Goal: Contribute content: Add original content to the website for others to see

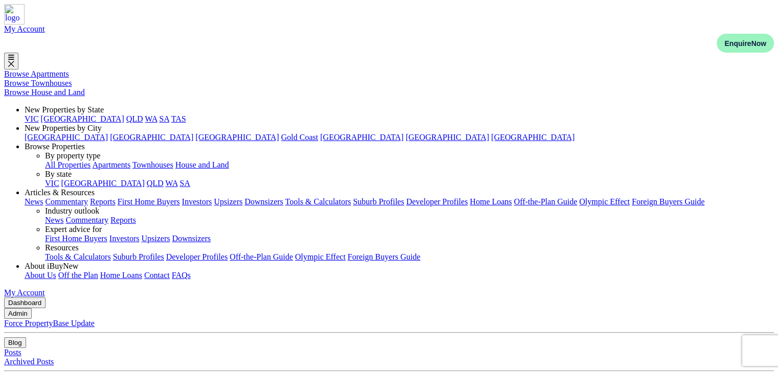
click at [26, 338] on button "Blog" at bounding box center [15, 343] width 22 height 11
click at [17, 24] on link "Posts" at bounding box center [8, 19] width 17 height 9
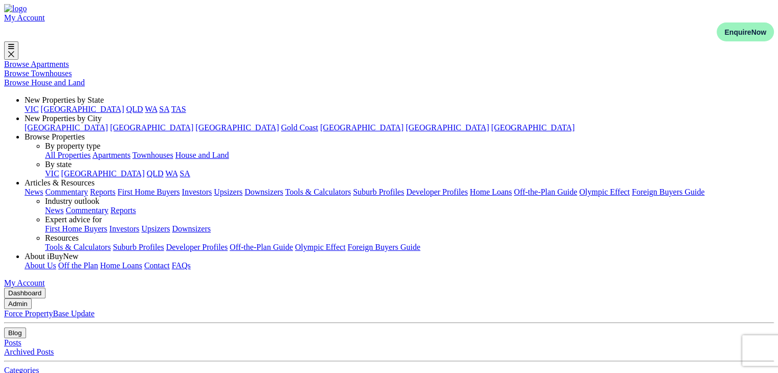
paste input "[GEOGRAPHIC_DATA] and [GEOGRAPHIC_DATA]: Australia’s Investor Hotspots"
type input "[GEOGRAPHIC_DATA] and [GEOGRAPHIC_DATA]: Australia’s Investor Hotspots"
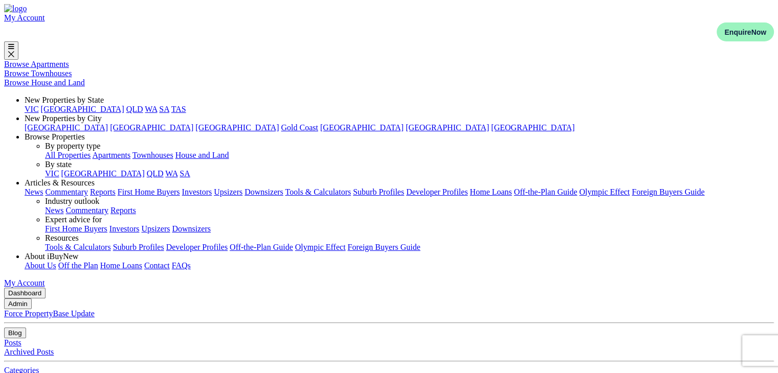
paste textarea "Smart investors know that timing and location are everything"
type textarea "Smart investors know that timing and location are everything."
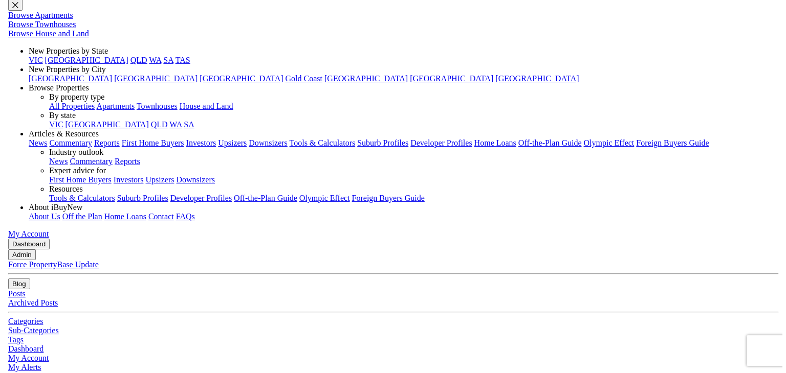
scroll to position [9, 0]
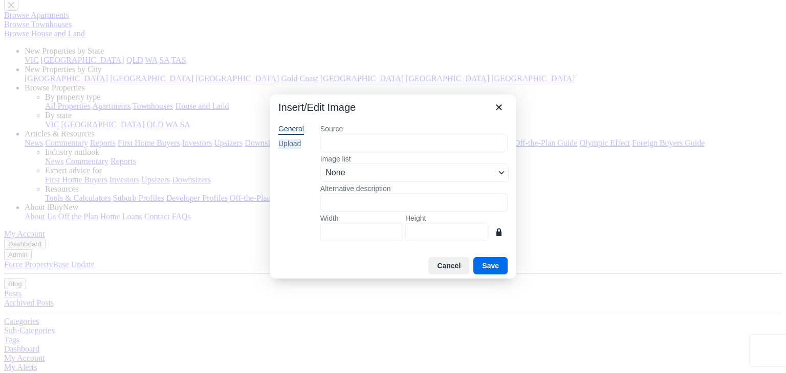
click at [293, 143] on div "Upload" at bounding box center [289, 144] width 23 height 10
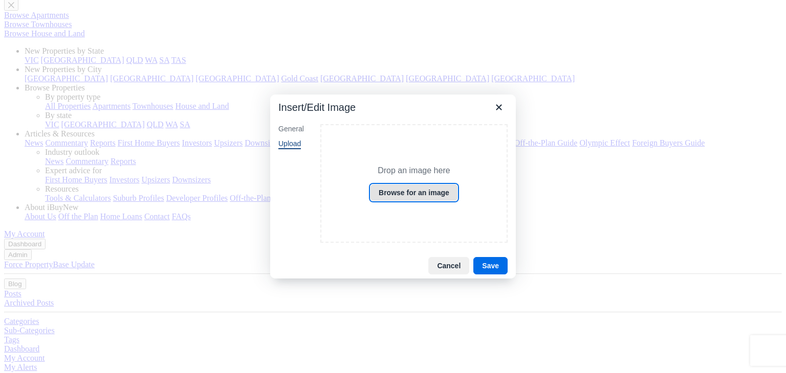
click at [432, 195] on button "Browse for an image" at bounding box center [414, 192] width 88 height 17
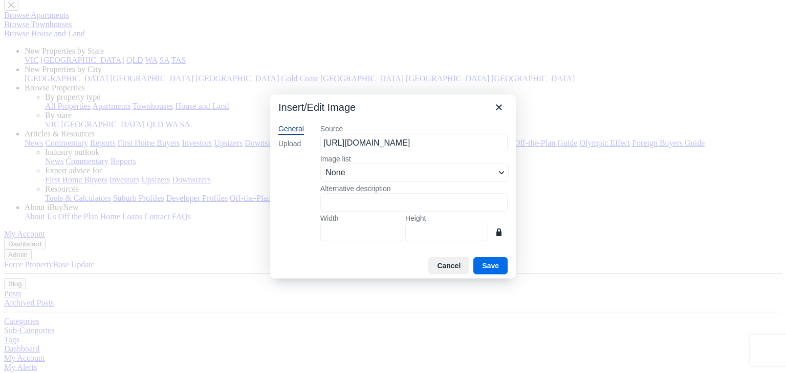
scroll to position [0, 156]
type input "1200"
type input "676"
click at [498, 268] on button "Save" at bounding box center [490, 265] width 34 height 17
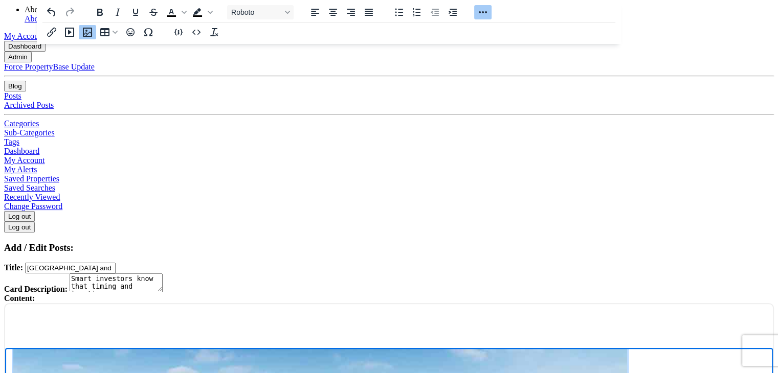
scroll to position [249, 0]
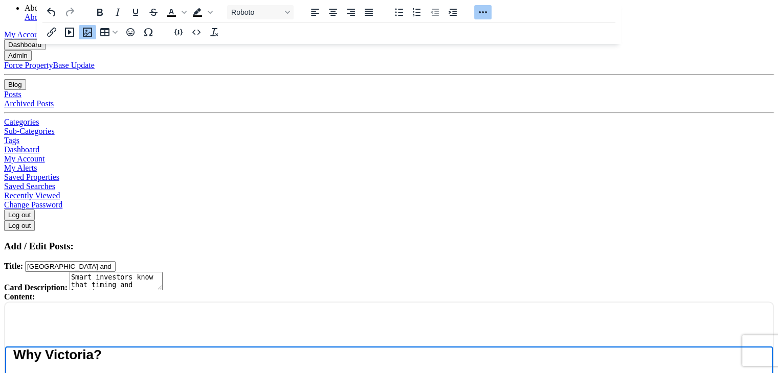
scroll to position [442, 0]
drag, startPoint x: 584, startPoint y: 437, endPoint x: 638, endPoint y: 710, distance: 277.5
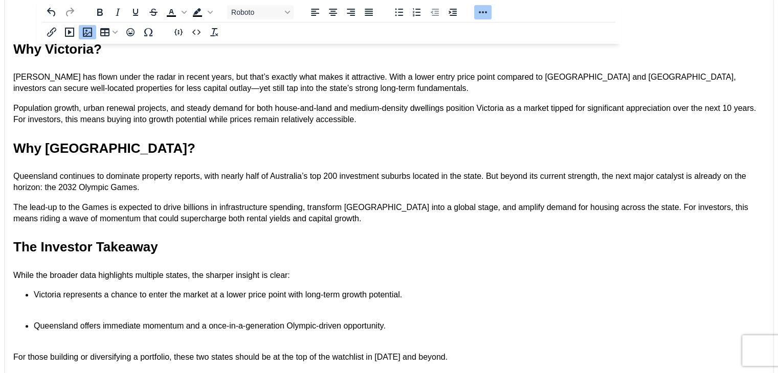
scroll to position [556, 0]
select select "4"
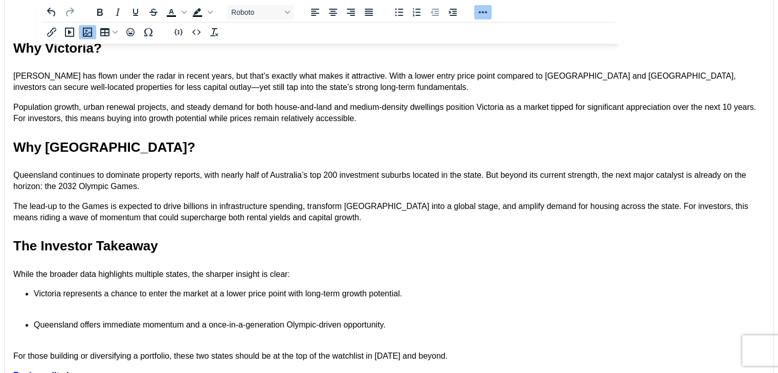
select select "17"
type input "C:\fakepath\Article - 12.jpg"
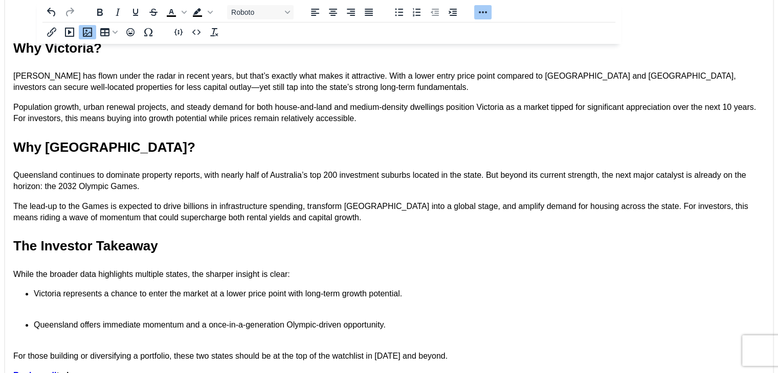
select select "1590"
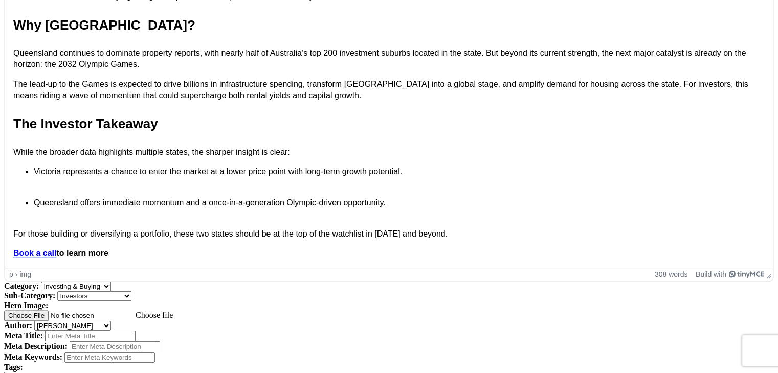
scroll to position [699, 0]
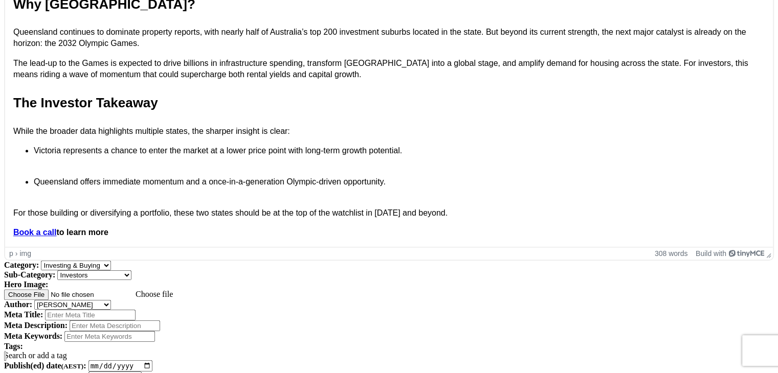
click at [136, 310] on input "Meta Title:" at bounding box center [90, 315] width 91 height 11
paste input "[GEOGRAPHIC_DATA] and [GEOGRAPHIC_DATA]: Australia’s Investor Hotspots"
type input "[GEOGRAPHIC_DATA] and [GEOGRAPHIC_DATA]"
paste input "Australia’s Investor Hotspots"
type input "Australia’s Investor Hotspots"
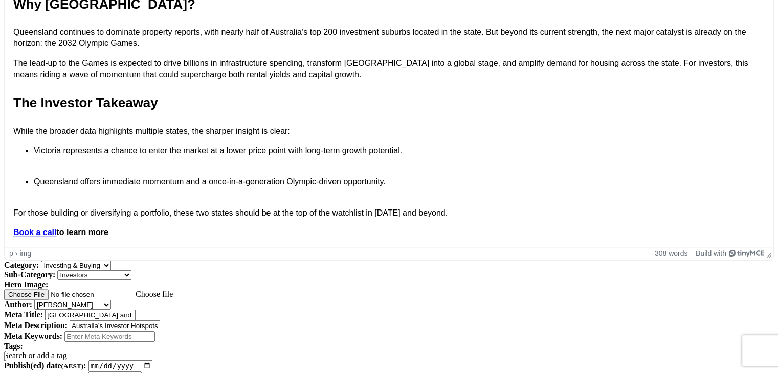
click at [136, 310] on input "[GEOGRAPHIC_DATA] and [GEOGRAPHIC_DATA]" at bounding box center [90, 315] width 91 height 11
click at [155, 331] on input "Meta Keywords:" at bounding box center [109, 336] width 91 height 11
paste input "[GEOGRAPHIC_DATA] and [GEOGRAPHIC_DATA]"
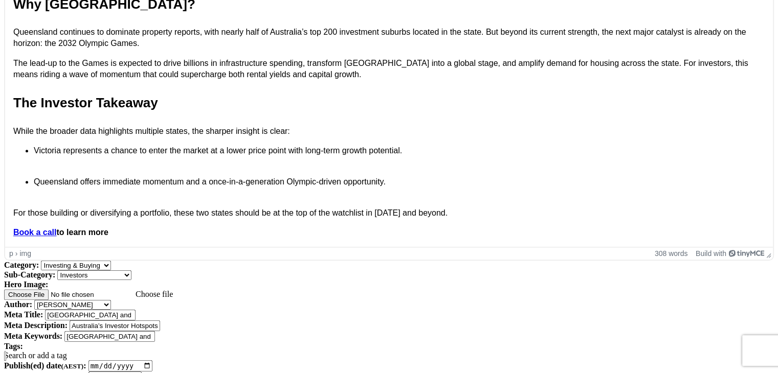
type input "[GEOGRAPHIC_DATA] and [GEOGRAPHIC_DATA]"
click at [147, 351] on div "Search or add a tag" at bounding box center [389, 355] width 770 height 9
click at [151, 351] on div "Investors inves" at bounding box center [389, 361] width 770 height 20
type input "i"
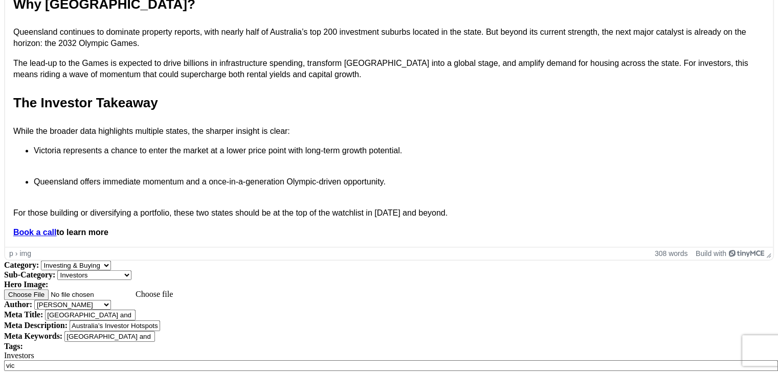
type input "v"
type input "q"
click at [241, 351] on div "Investors Victoria Queensland" at bounding box center [389, 355] width 770 height 9
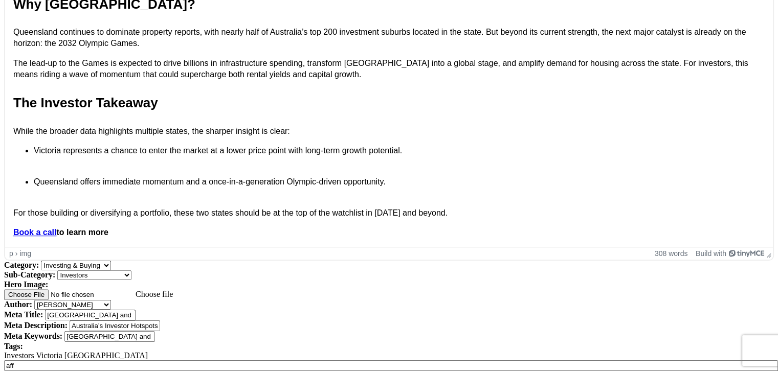
click at [311, 351] on div "Investors Victoria Queensland Affordability aff" at bounding box center [389, 361] width 770 height 20
type input "a"
click at [358, 351] on div "Investors Victoria Queensland Affordability Lifestyle lif" at bounding box center [389, 361] width 770 height 20
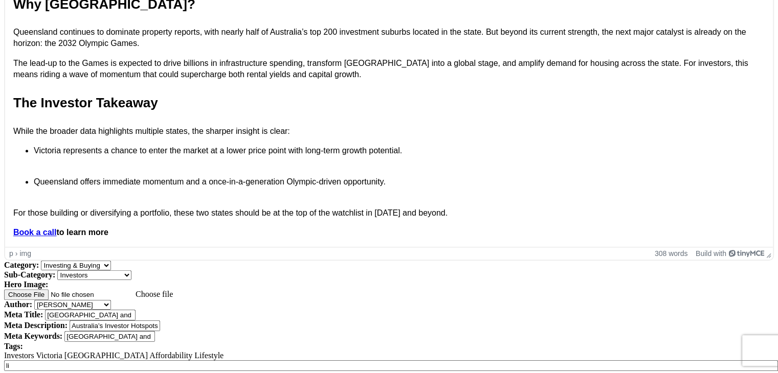
type input "l"
click at [349, 351] on div "Investors Victoria Queensland Affordability Lifestyle sus" at bounding box center [389, 361] width 770 height 20
type input "s"
type input "c"
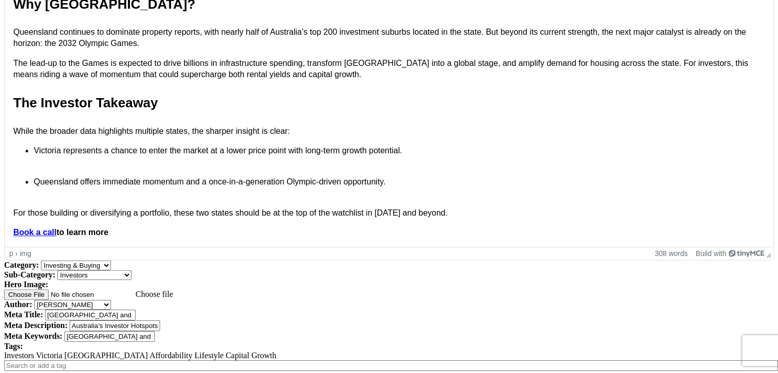
click at [424, 351] on div "Investors Victoria Queensland Affordability Lifestyle Capital Growth" at bounding box center [389, 361] width 770 height 20
click at [423, 351] on div "Investors Victoria Queensland Affordability Lifestyle Capital Growth long" at bounding box center [389, 361] width 770 height 20
type input "l"
click at [474, 351] on div "Investors Victoria Queensland Affordability Lifestyle Capital Growth Long-term …" at bounding box center [389, 355] width 770 height 9
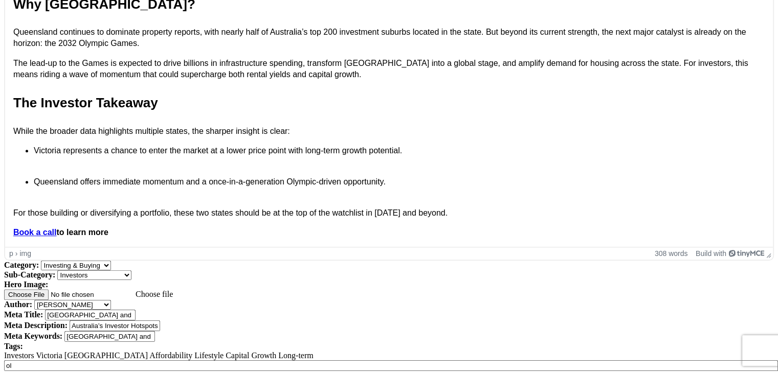
type input "o"
type input "a"
type input "r"
click at [567, 351] on div "Investors Victoria Queensland Affordability Lifestyle Capital Growth Long-term …" at bounding box center [389, 355] width 770 height 9
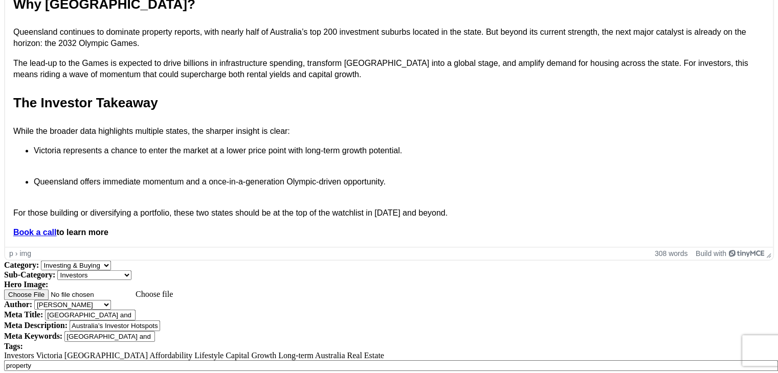
type input "p"
click at [133, 361] on input "Publish(ed) date (AEST) :" at bounding box center [121, 366] width 64 height 11
click at [152, 361] on input "Publish(ed) date (AEST) :" at bounding box center [121, 366] width 64 height 11
type input "[DATE]"
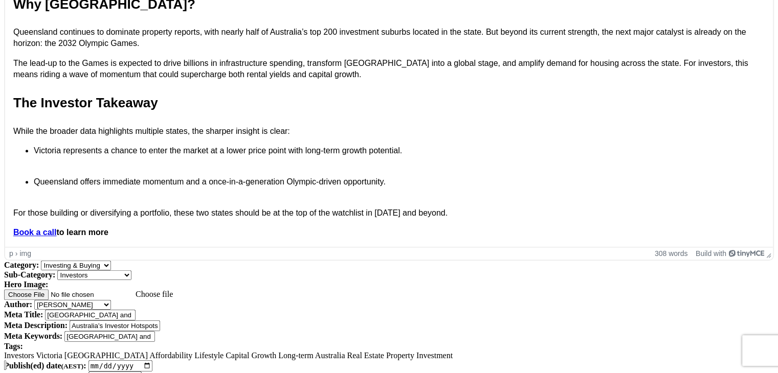
click at [142, 372] on input "Publish(ed) time (AEST) :" at bounding box center [115, 378] width 53 height 12
type input "12:00"
click at [386, 326] on div "Add / Edit Posts: Title: Victoria and Queensland: Australia’s Investor Hotspots…" at bounding box center [389, 103] width 770 height 624
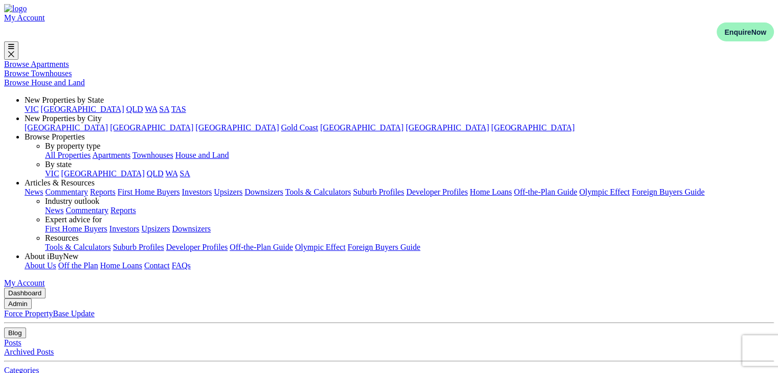
select select "4"
select select "17"
select select "1590"
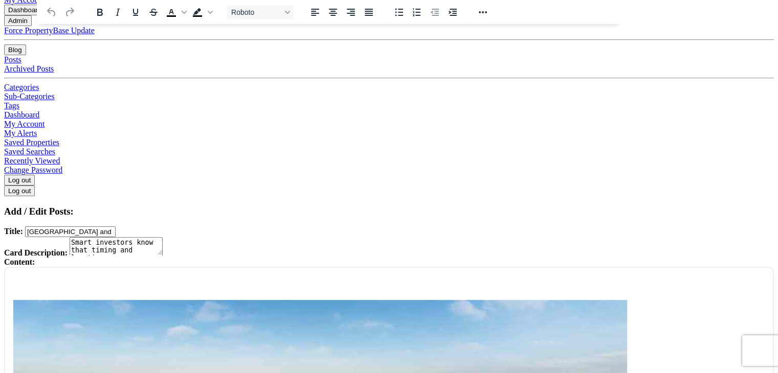
scroll to position [288, 0]
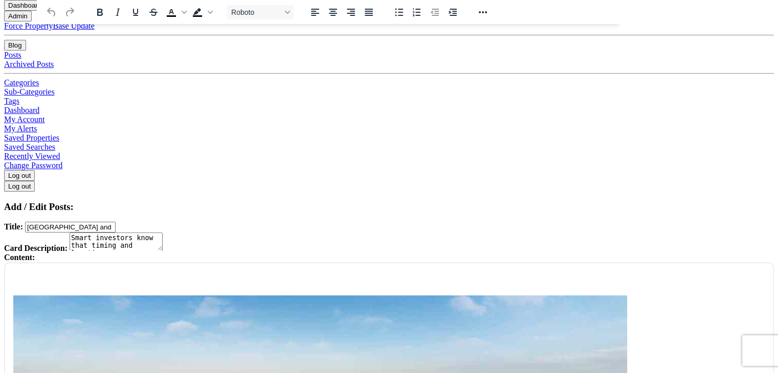
drag, startPoint x: 0, startPoint y: 0, endPoint x: 785, endPoint y: 121, distance: 794.0
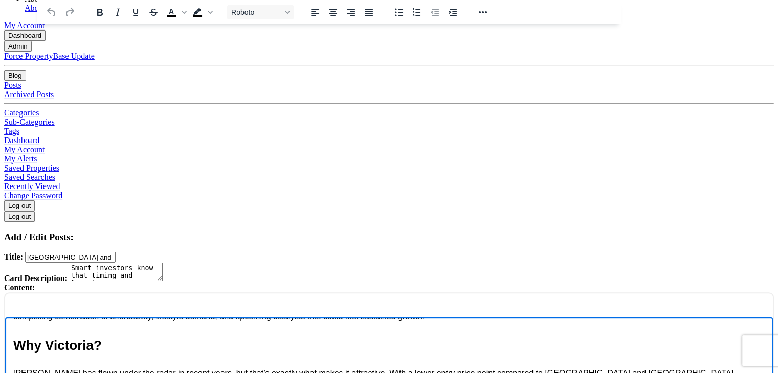
scroll to position [385, 0]
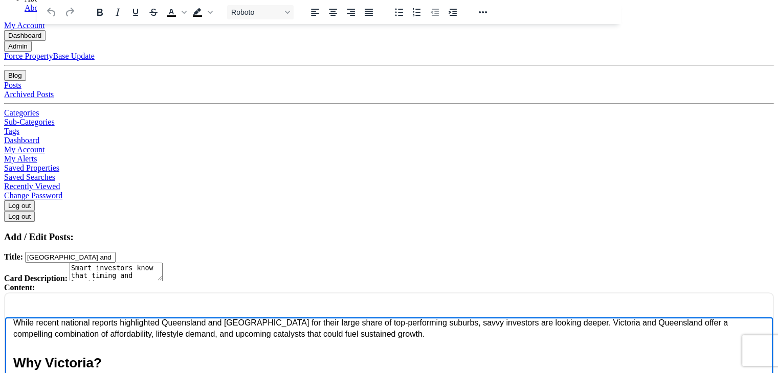
drag, startPoint x: 588, startPoint y: 463, endPoint x: 633, endPoint y: 634, distance: 176.2
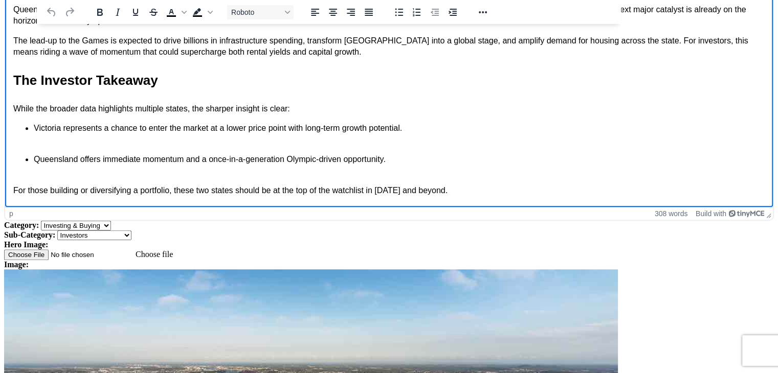
scroll to position [0, 0]
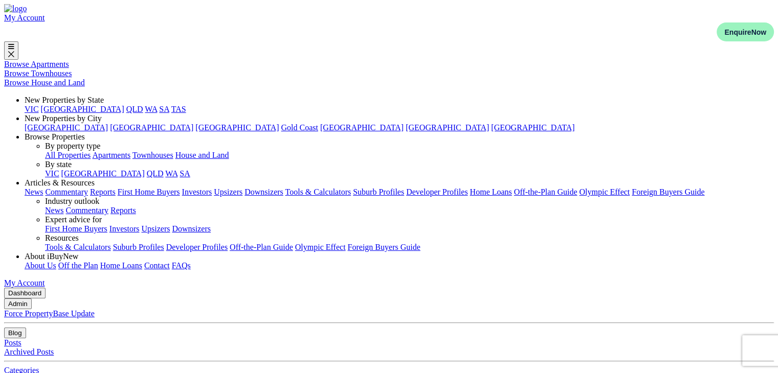
click at [26, 328] on button "Blog" at bounding box center [15, 333] width 22 height 11
click at [17, 24] on link "Posts" at bounding box center [8, 19] width 17 height 9
